Goal: Communication & Community: Answer question/provide support

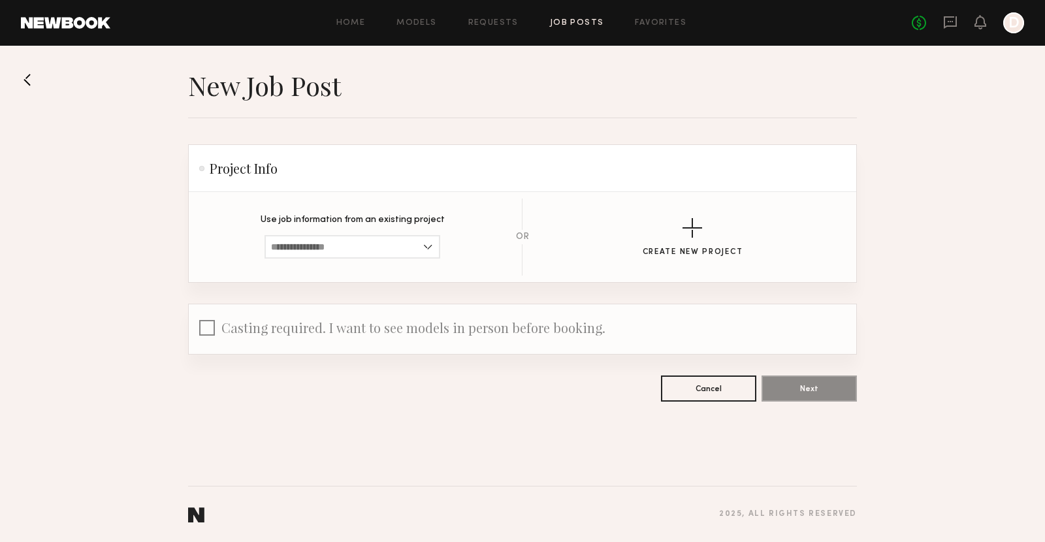
click at [588, 26] on link "Job Posts" at bounding box center [577, 23] width 54 height 8
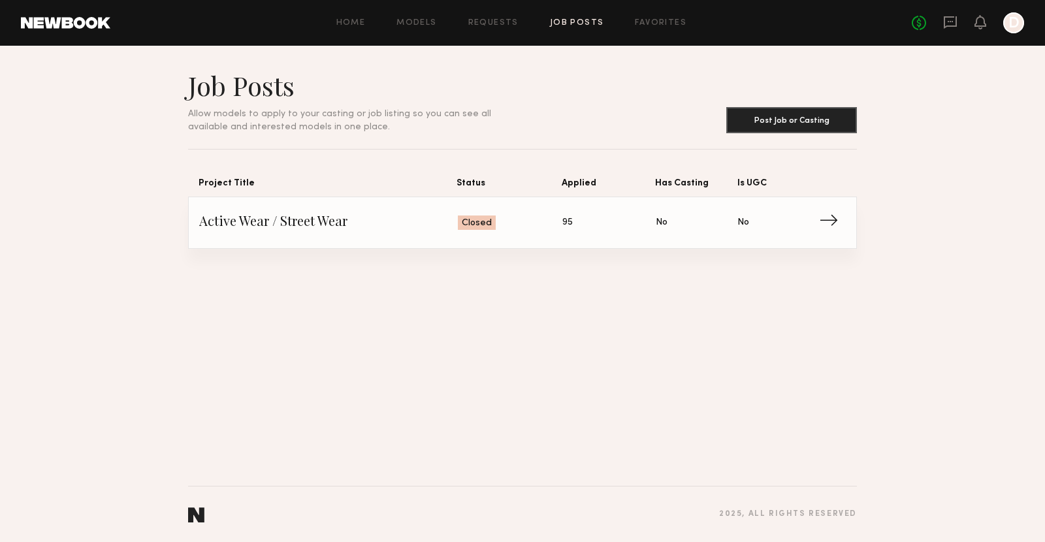
click at [960, 16] on div "No fees up to $5,000 D" at bounding box center [968, 22] width 112 height 21
click at [958, 20] on div "No fees up to $5,000 D" at bounding box center [968, 22] width 112 height 21
click at [951, 24] on icon at bounding box center [950, 22] width 14 height 14
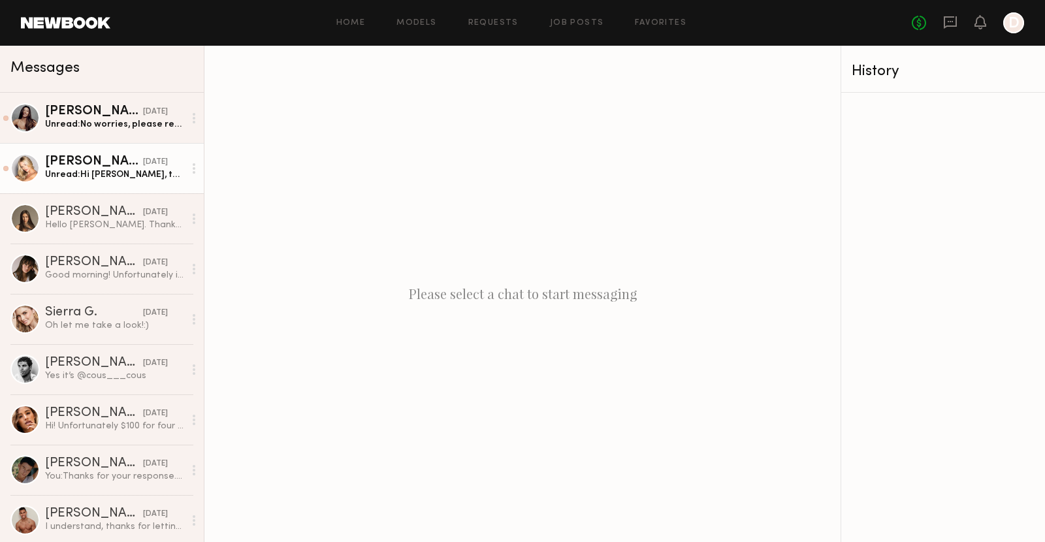
click at [76, 173] on div "Unread: Hi [PERSON_NAME], thank you for clarifying the details! Since this is a…" at bounding box center [114, 175] width 139 height 12
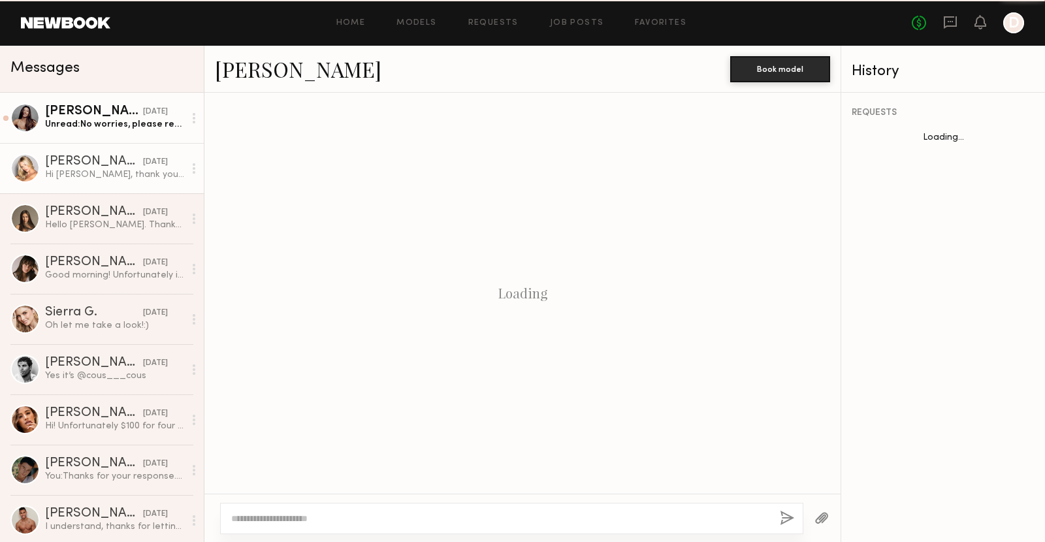
scroll to position [812, 0]
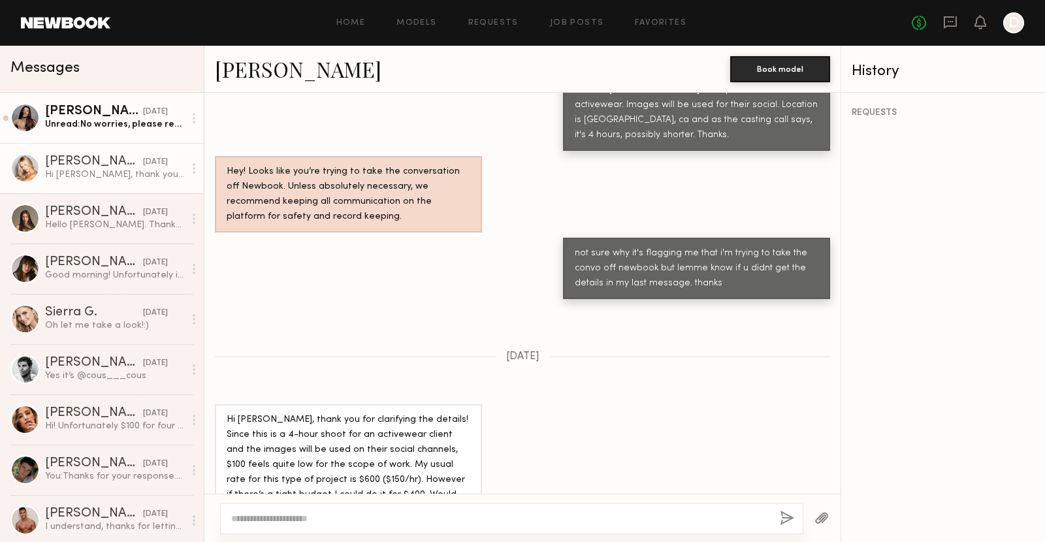
click at [97, 121] on div "Unread: No worries, please reach out in the future" at bounding box center [114, 124] width 139 height 12
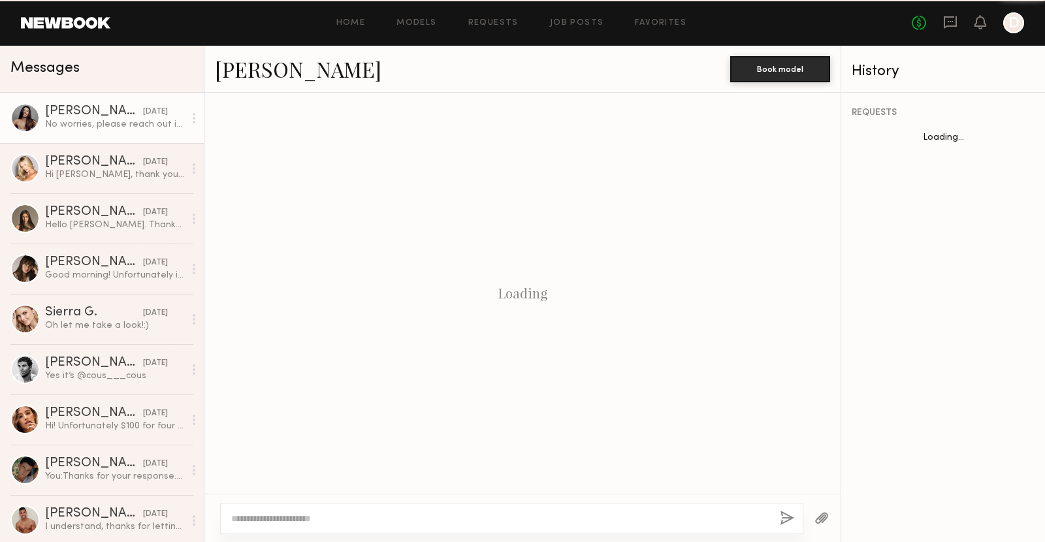
scroll to position [706, 0]
